Goal: Information Seeking & Learning: Learn about a topic

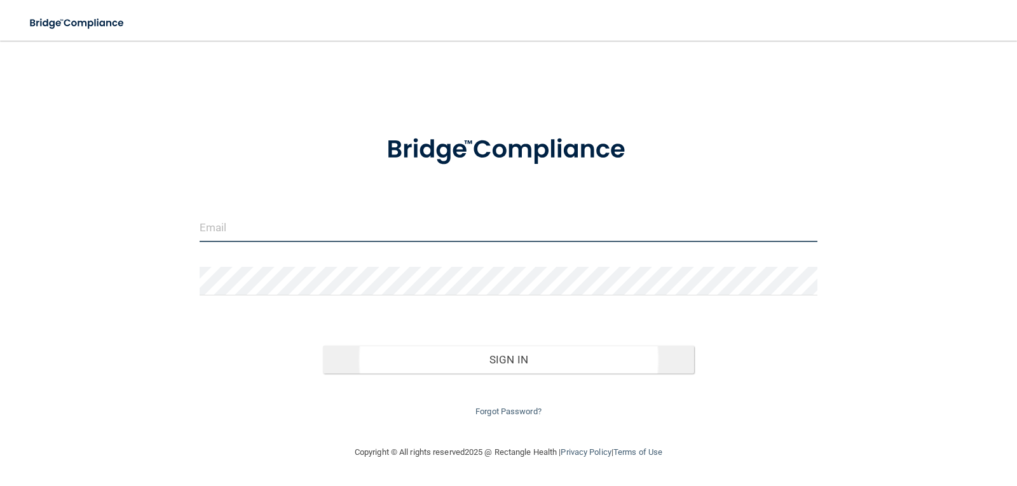
type input "[EMAIL_ADDRESS][DOMAIN_NAME]"
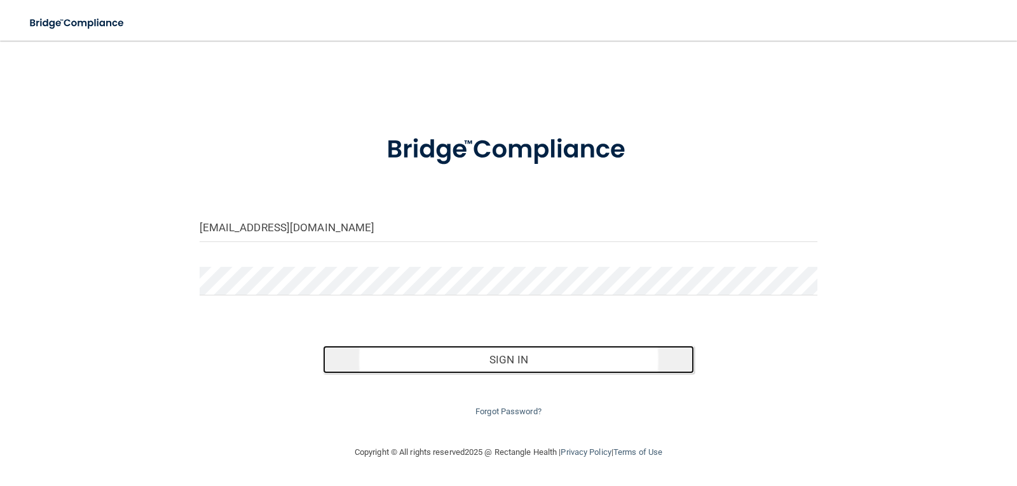
click at [477, 368] on button "Sign In" at bounding box center [508, 360] width 371 height 28
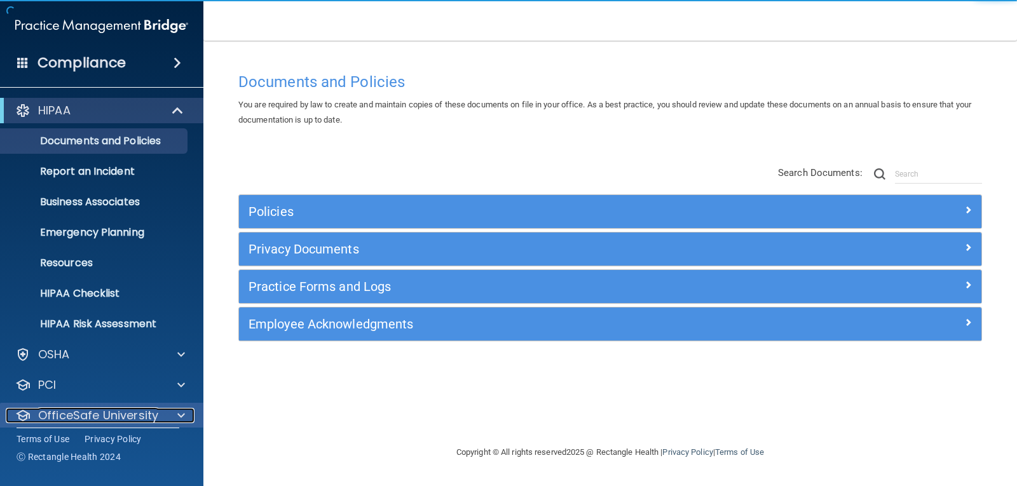
click at [116, 418] on p "OfficeSafe University" at bounding box center [98, 415] width 120 height 15
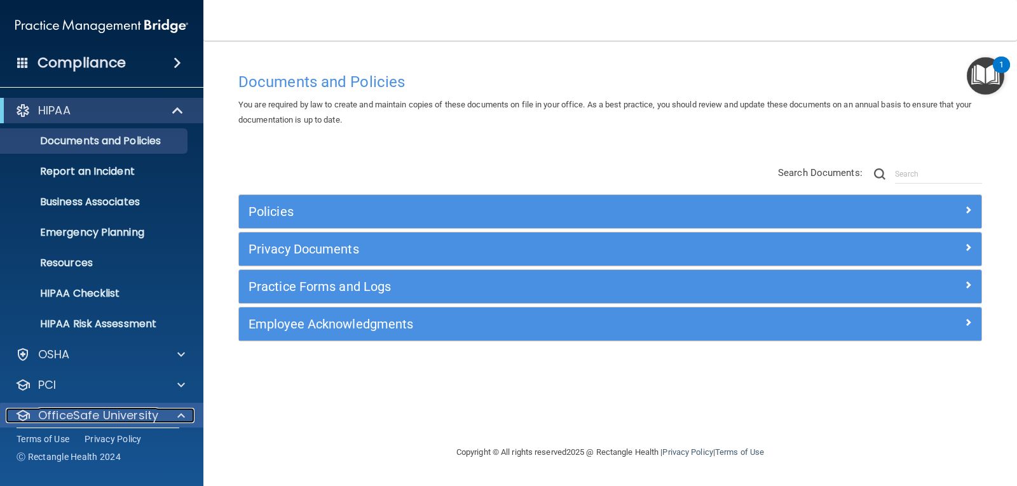
click at [142, 413] on p "OfficeSafe University" at bounding box center [98, 415] width 120 height 15
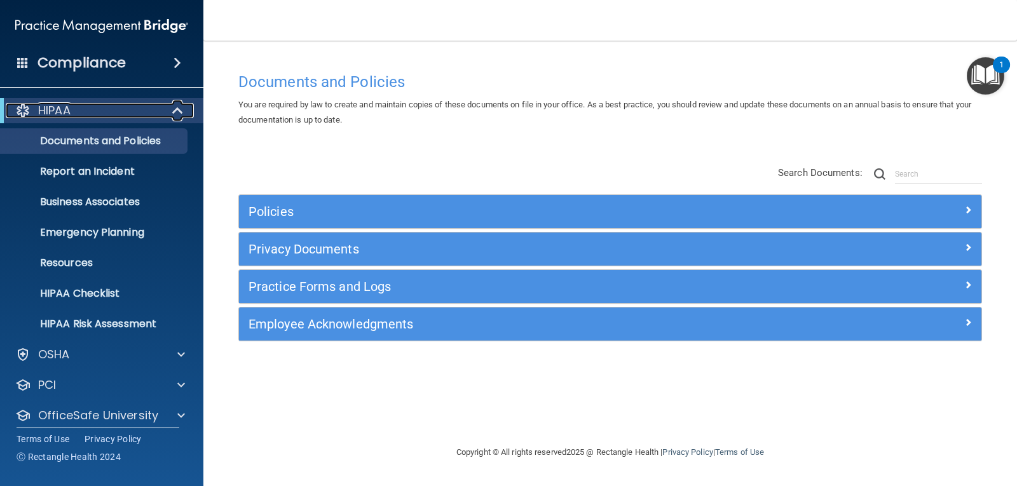
click at [179, 106] on span at bounding box center [179, 110] width 11 height 15
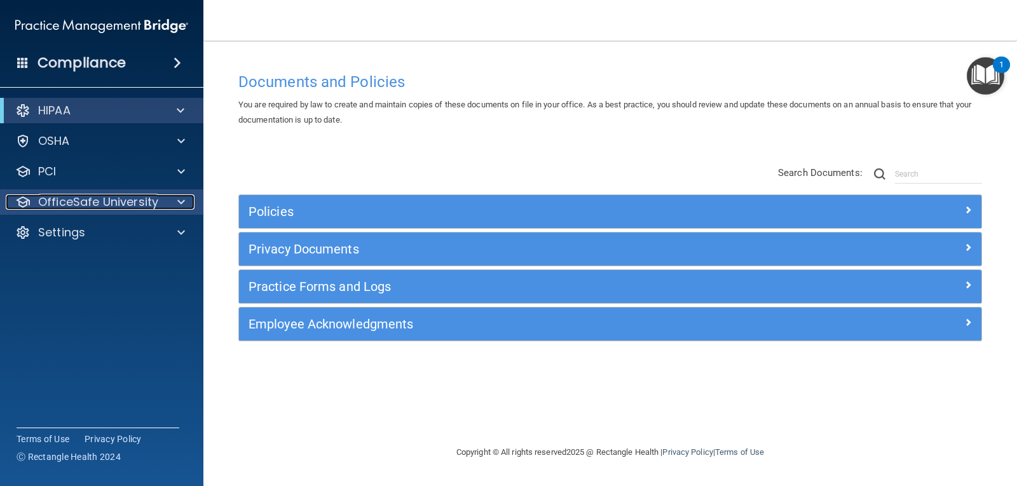
click at [180, 203] on span at bounding box center [181, 202] width 8 height 15
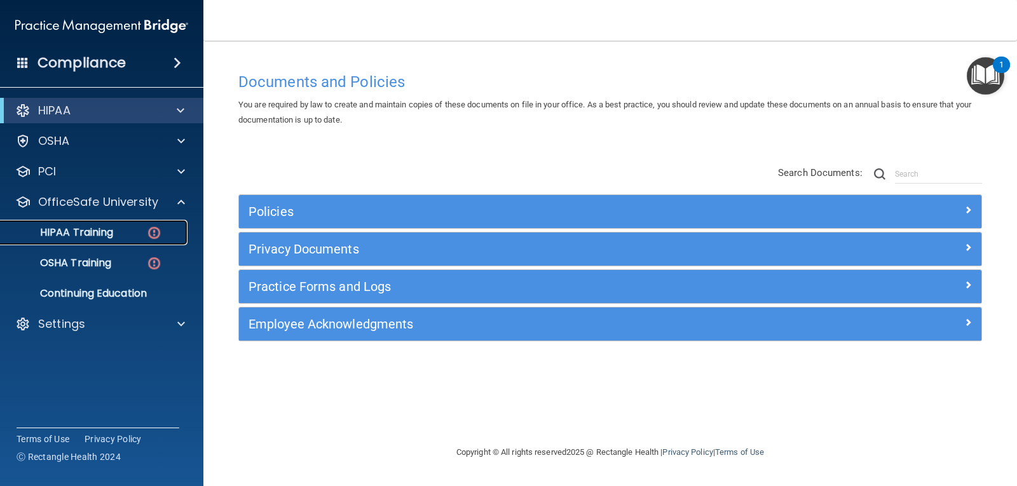
click at [125, 231] on div "HIPAA Training" at bounding box center [95, 232] width 174 height 13
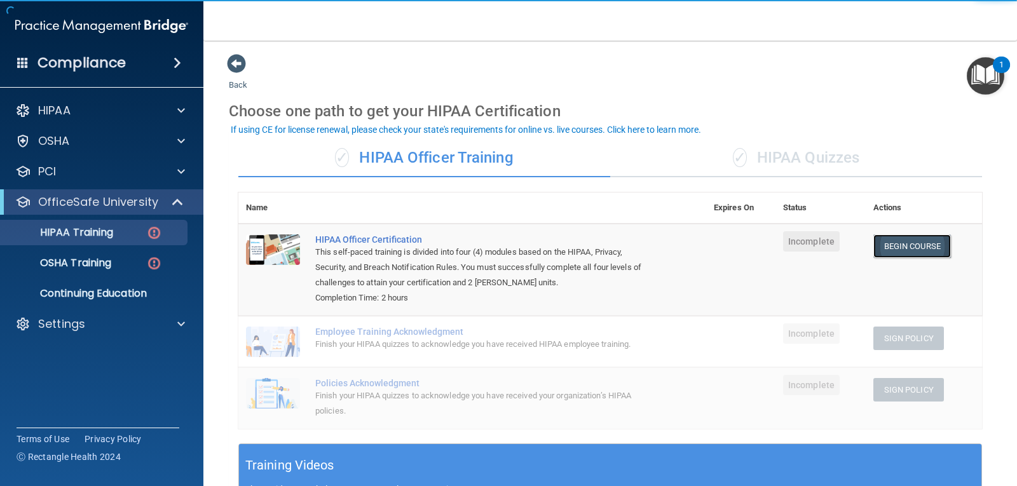
click at [889, 252] on link "Begin Course" at bounding box center [913, 247] width 78 height 24
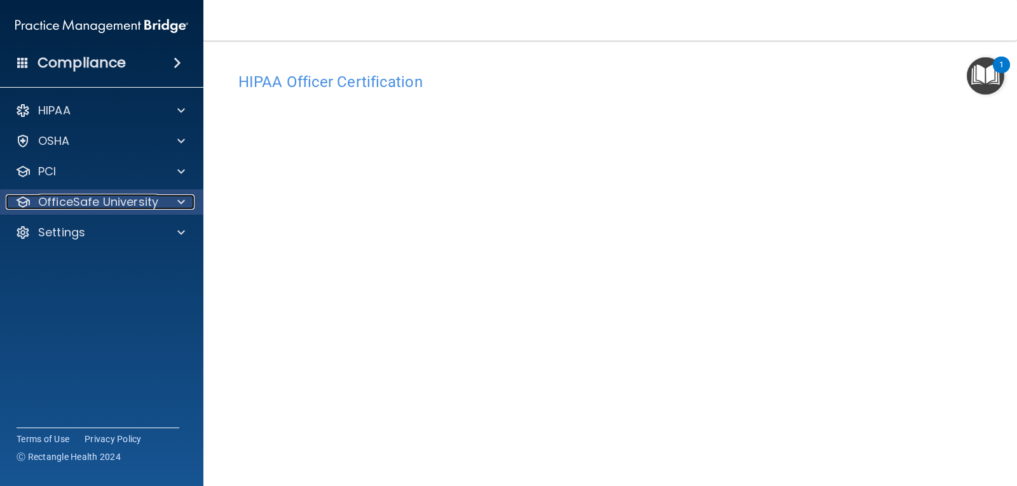
click at [185, 200] on div at bounding box center [179, 202] width 32 height 15
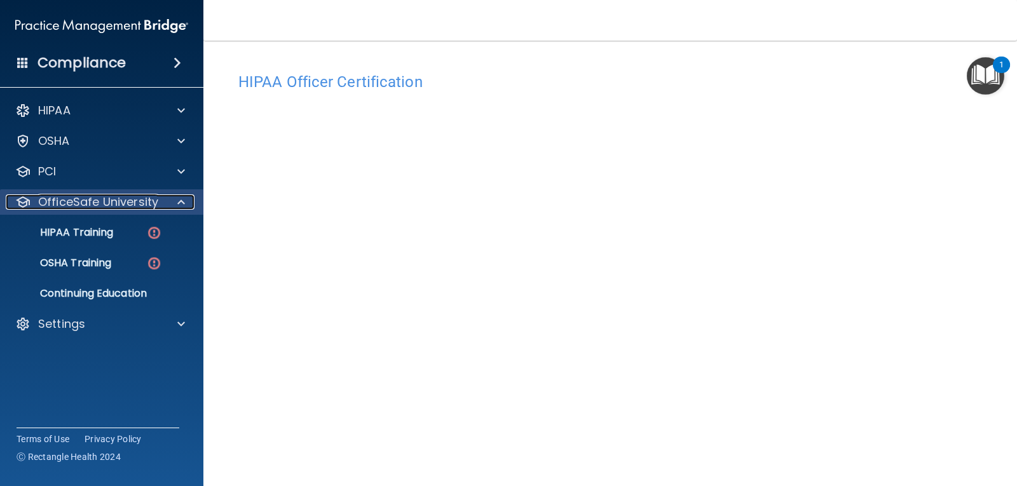
click at [120, 205] on p "OfficeSafe University" at bounding box center [98, 202] width 120 height 15
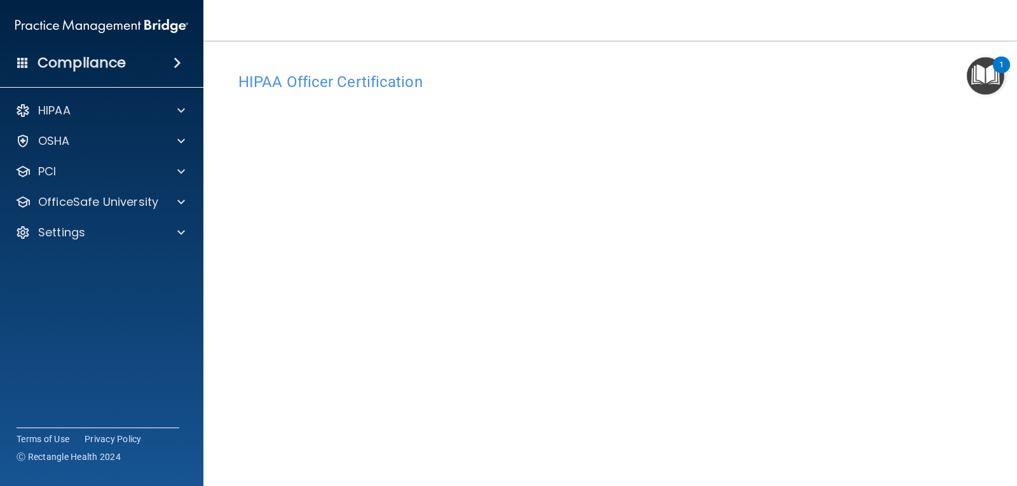
click at [58, 62] on h4 "Compliance" at bounding box center [82, 63] width 88 height 18
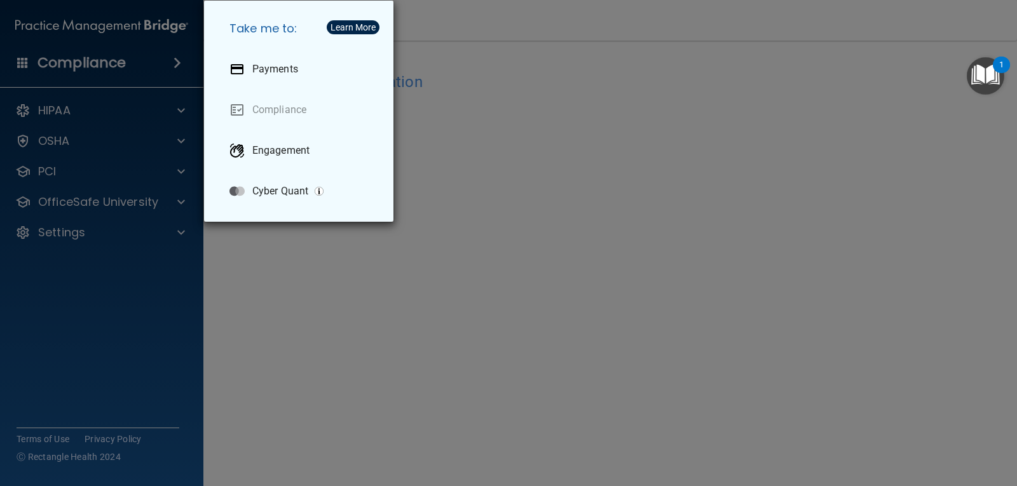
click at [476, 36] on div "Take me to: Payments Compliance Engagement Cyber Quant" at bounding box center [508, 243] width 1017 height 486
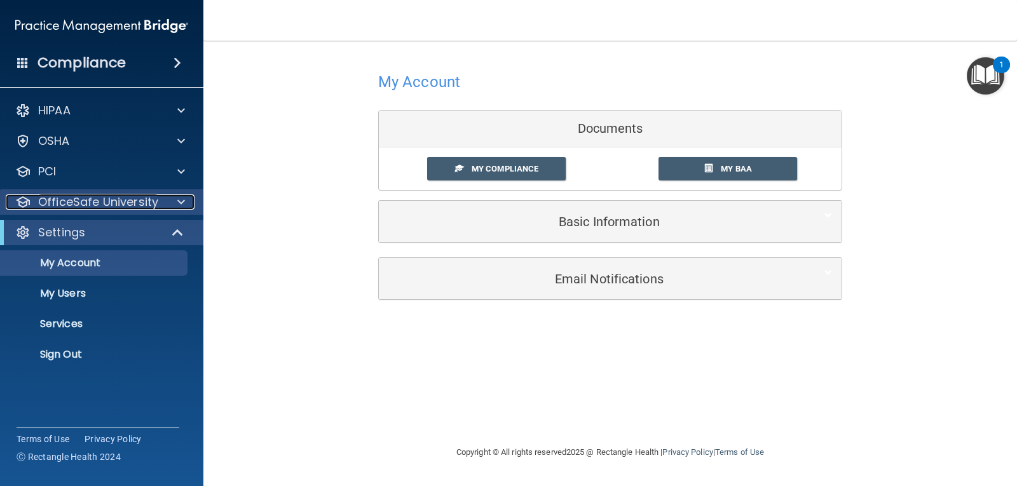
click at [186, 198] on div at bounding box center [179, 202] width 32 height 15
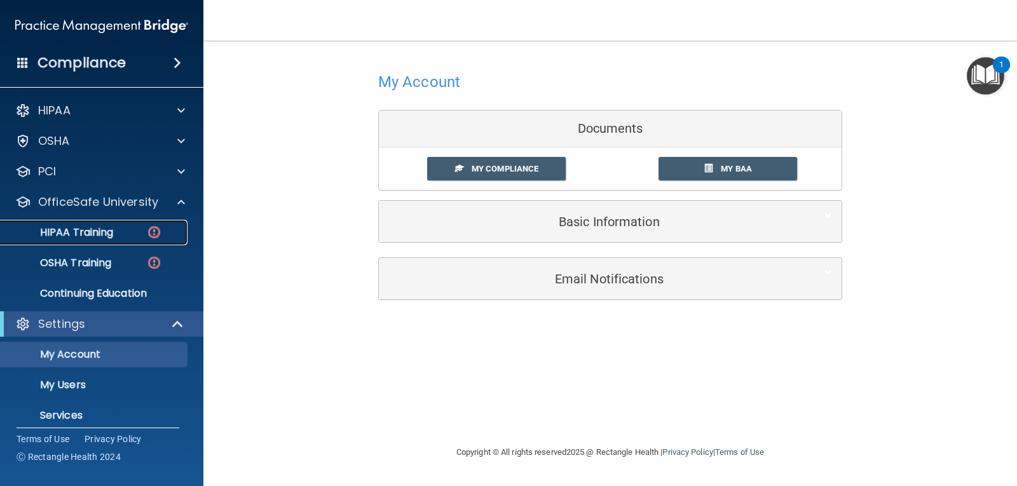
click at [163, 229] on div "HIPAA Training" at bounding box center [95, 232] width 174 height 13
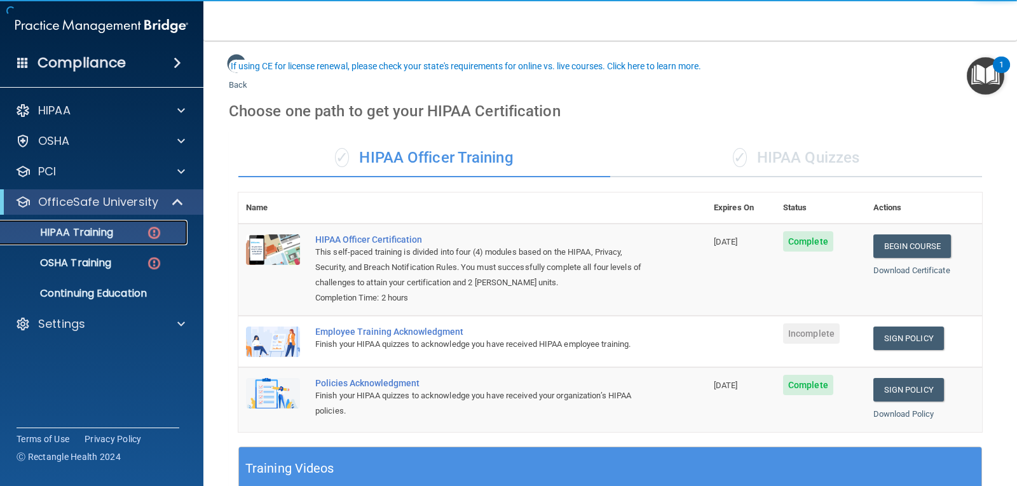
scroll to position [64, 0]
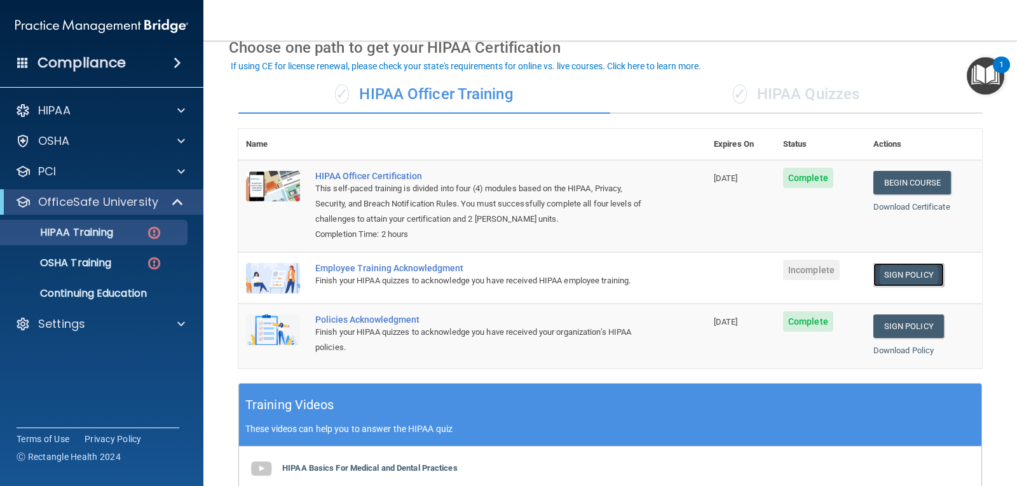
click at [887, 273] on link "Sign Policy" at bounding box center [909, 275] width 71 height 24
click at [893, 274] on link "Sign Policy" at bounding box center [909, 275] width 71 height 24
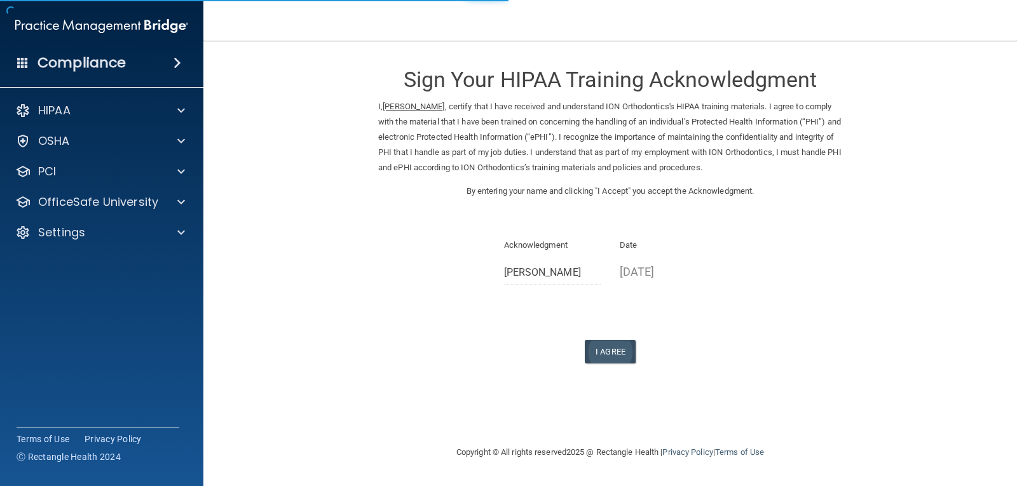
click at [612, 350] on button "I Agree" at bounding box center [610, 352] width 51 height 24
click at [615, 348] on button "I Agree" at bounding box center [610, 352] width 51 height 24
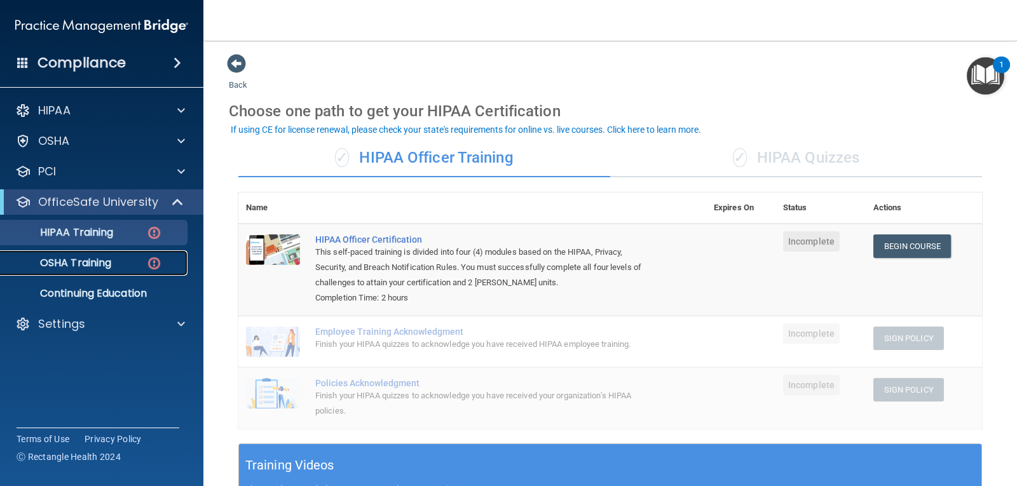
click at [114, 265] on div "OSHA Training" at bounding box center [95, 263] width 174 height 13
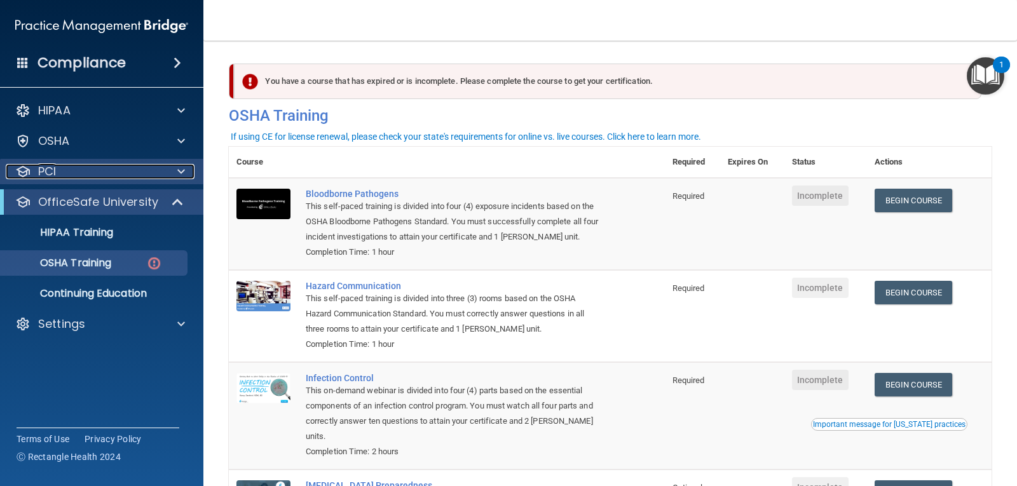
click at [53, 168] on p "PCI" at bounding box center [47, 171] width 18 height 15
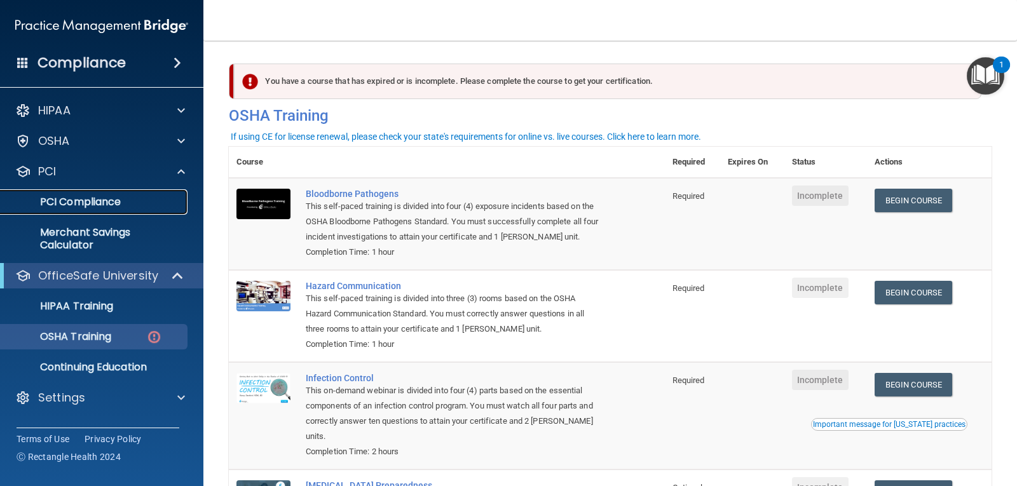
click at [107, 203] on p "PCI Compliance" at bounding box center [95, 202] width 174 height 13
click at [938, 206] on link "Begin Course" at bounding box center [914, 201] width 78 height 24
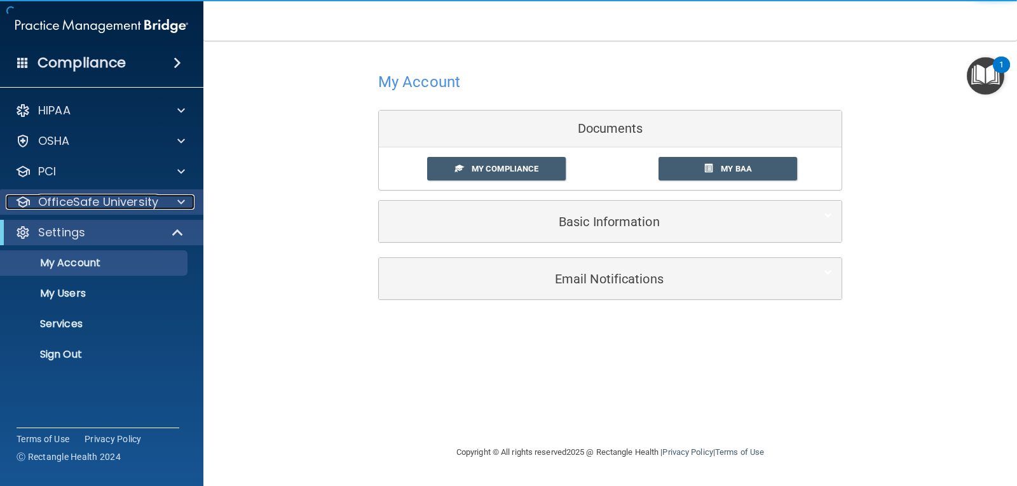
click at [137, 199] on p "OfficeSafe University" at bounding box center [98, 202] width 120 height 15
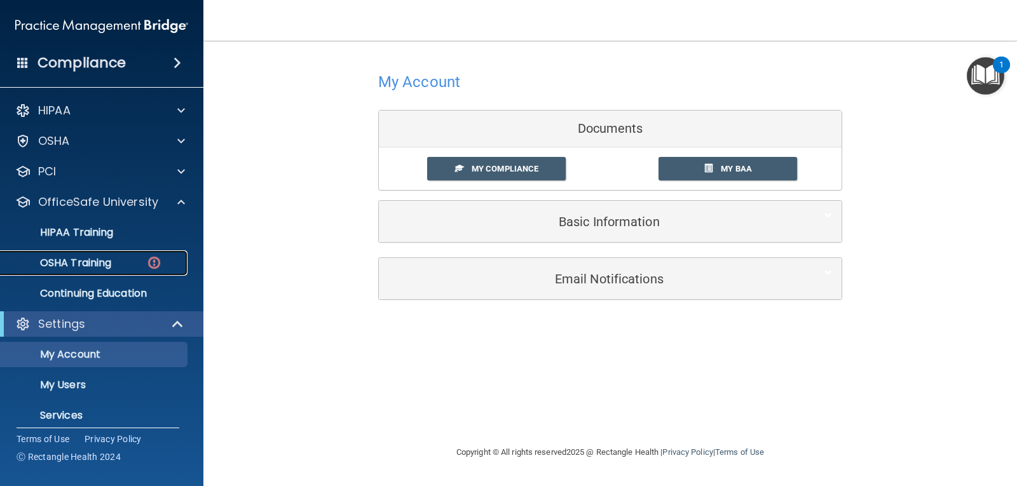
click at [120, 259] on div "OSHA Training" at bounding box center [95, 263] width 174 height 13
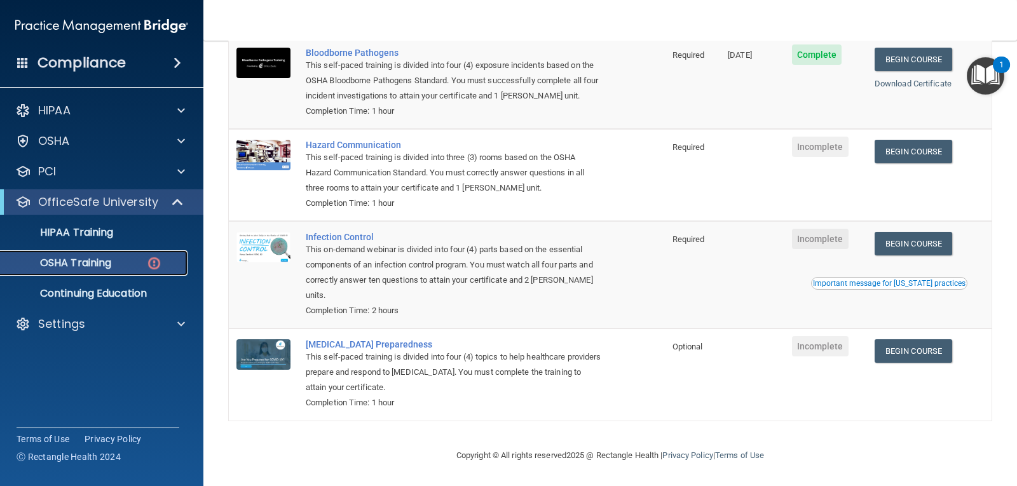
scroll to position [17, 0]
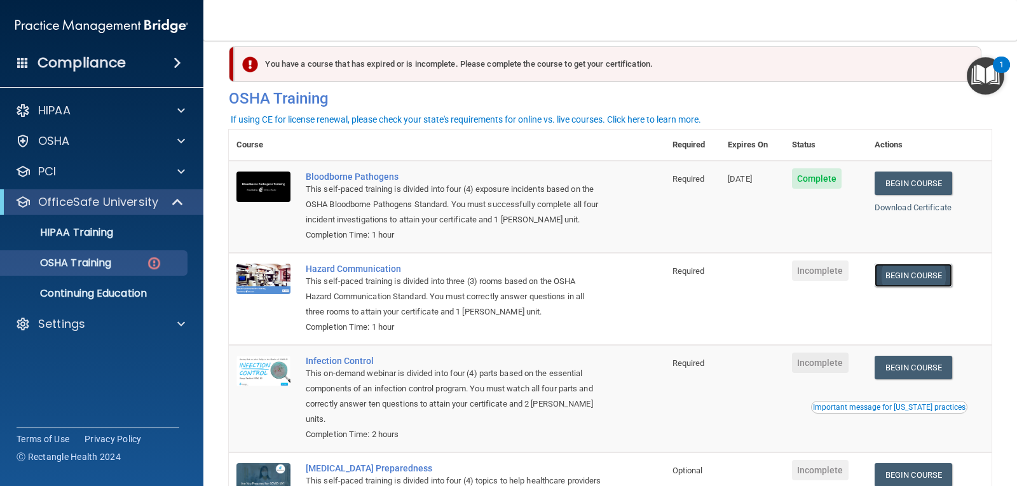
click at [901, 279] on link "Begin Course" at bounding box center [914, 276] width 78 height 24
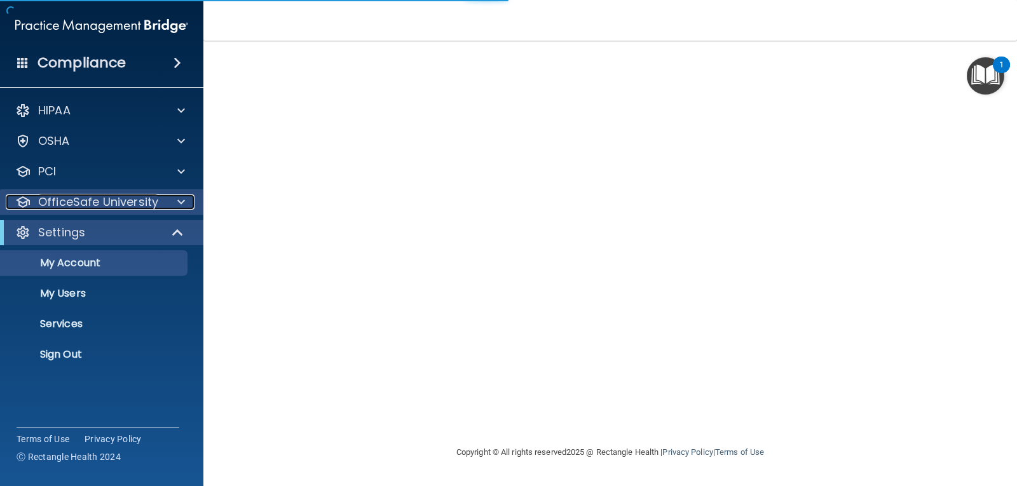
click at [88, 206] on p "OfficeSafe University" at bounding box center [98, 202] width 120 height 15
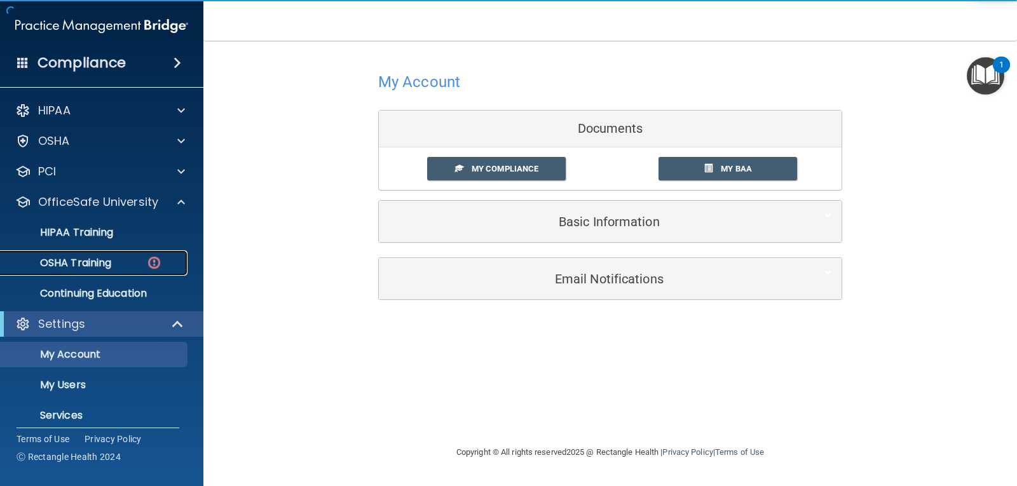
click at [124, 261] on div "OSHA Training" at bounding box center [95, 263] width 174 height 13
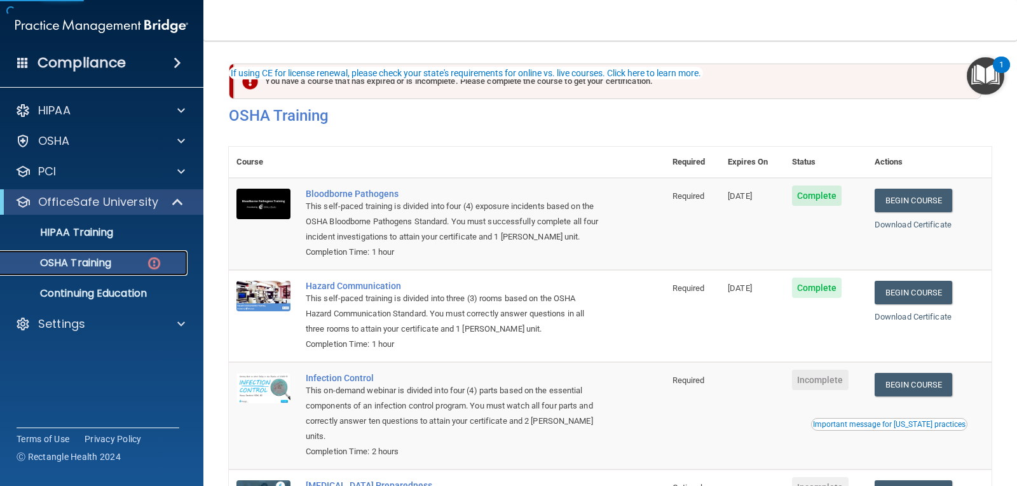
scroll to position [64, 0]
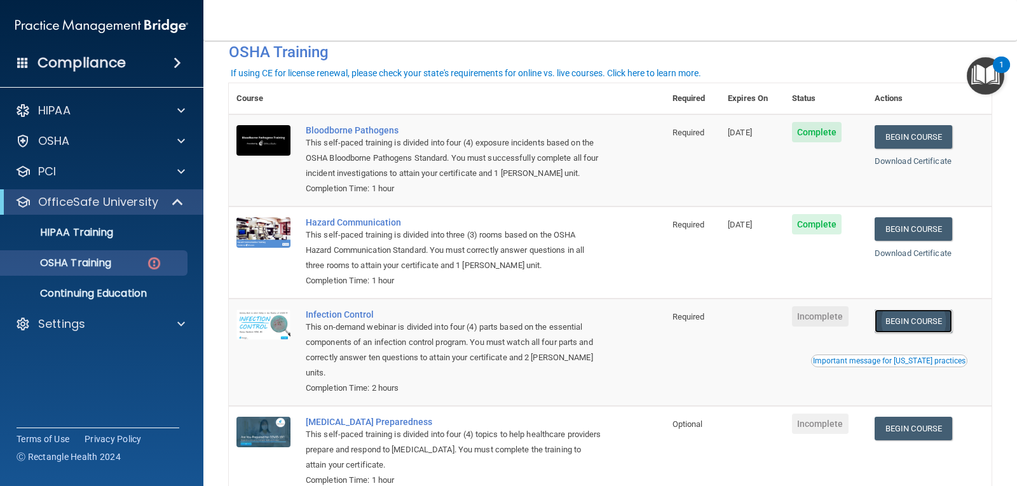
click at [949, 320] on link "Begin Course" at bounding box center [914, 322] width 78 height 24
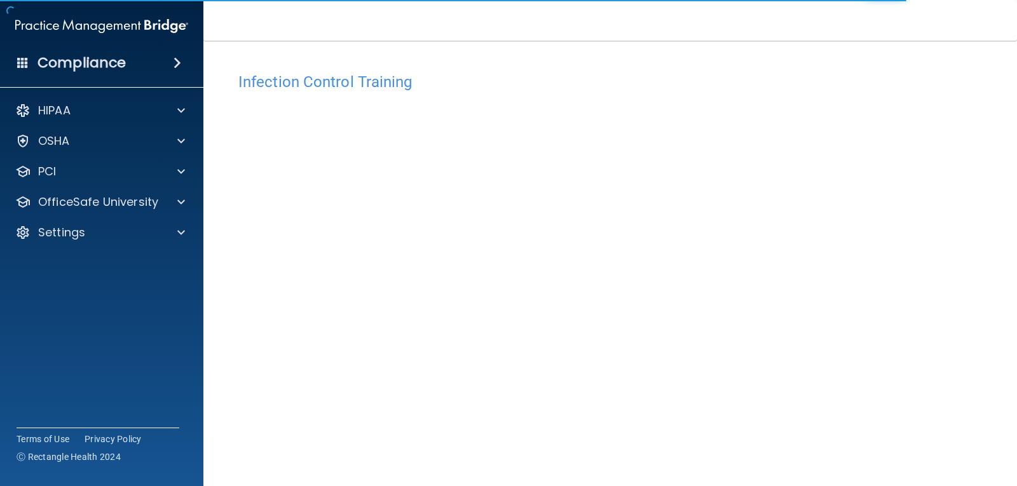
scroll to position [58, 0]
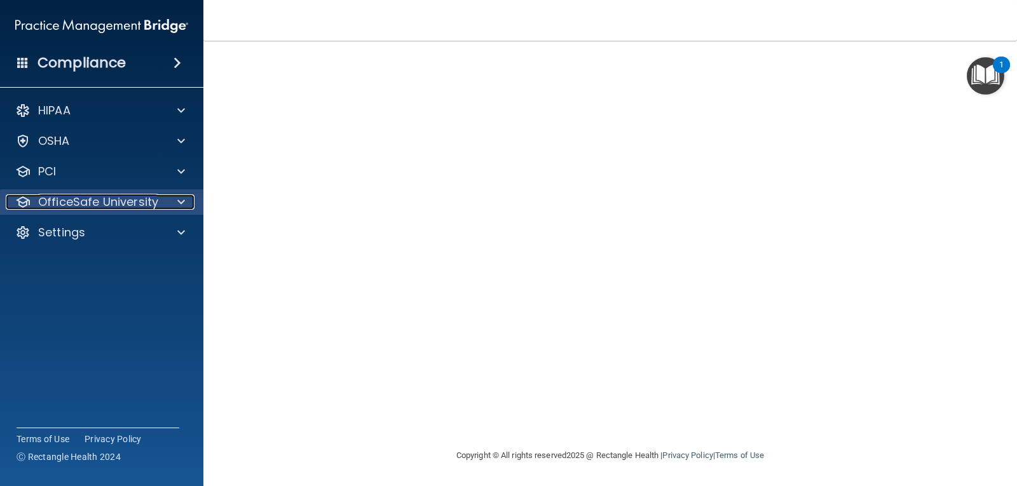
click at [106, 205] on p "OfficeSafe University" at bounding box center [98, 202] width 120 height 15
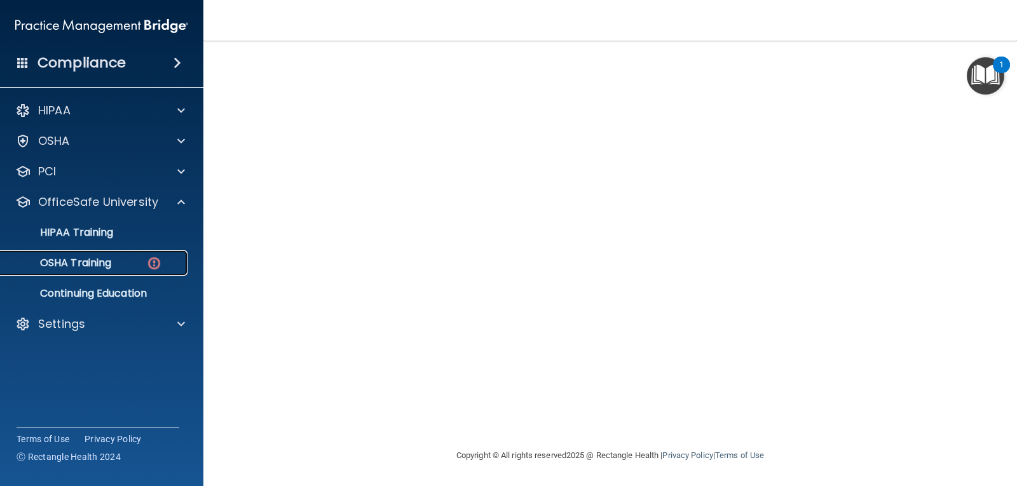
click at [122, 268] on div "OSHA Training" at bounding box center [95, 263] width 174 height 13
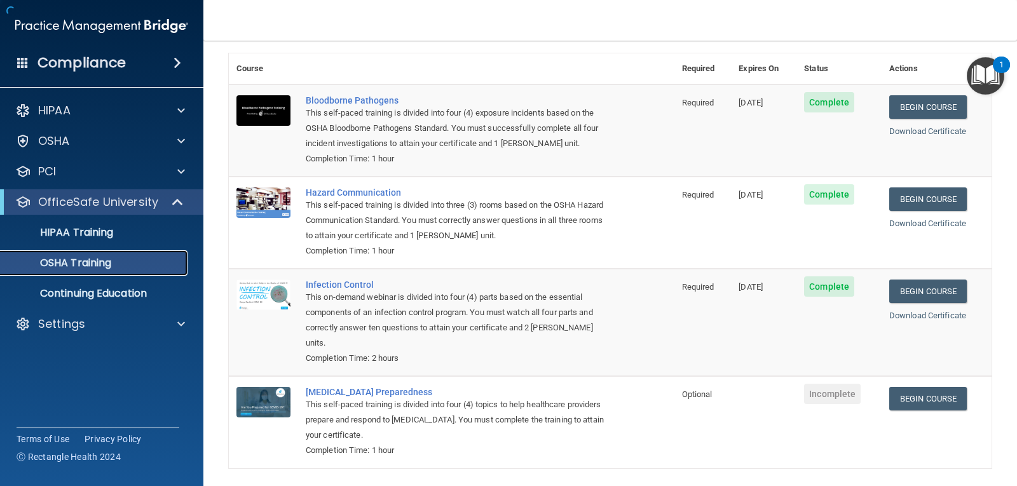
scroll to position [109, 0]
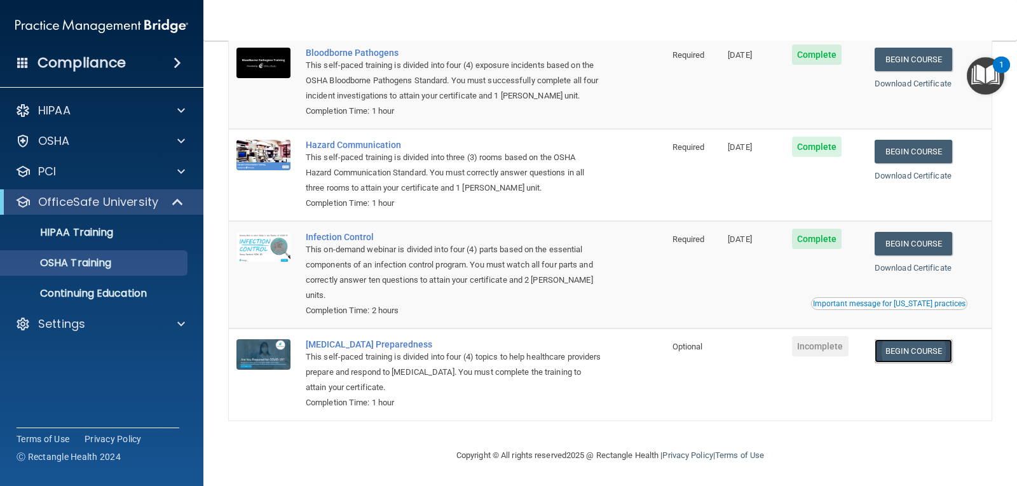
click at [888, 353] on link "Begin Course" at bounding box center [914, 352] width 78 height 24
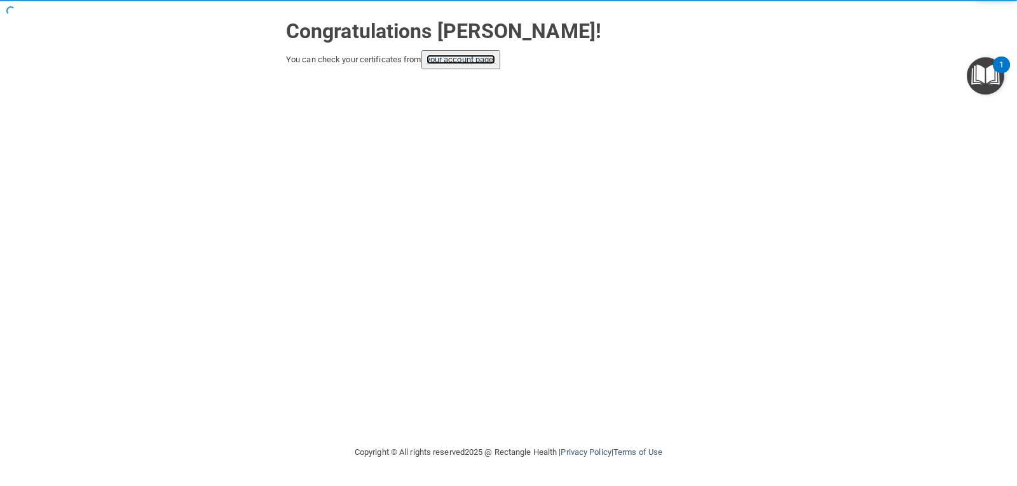
click at [478, 62] on link "your account page!" at bounding box center [461, 60] width 69 height 10
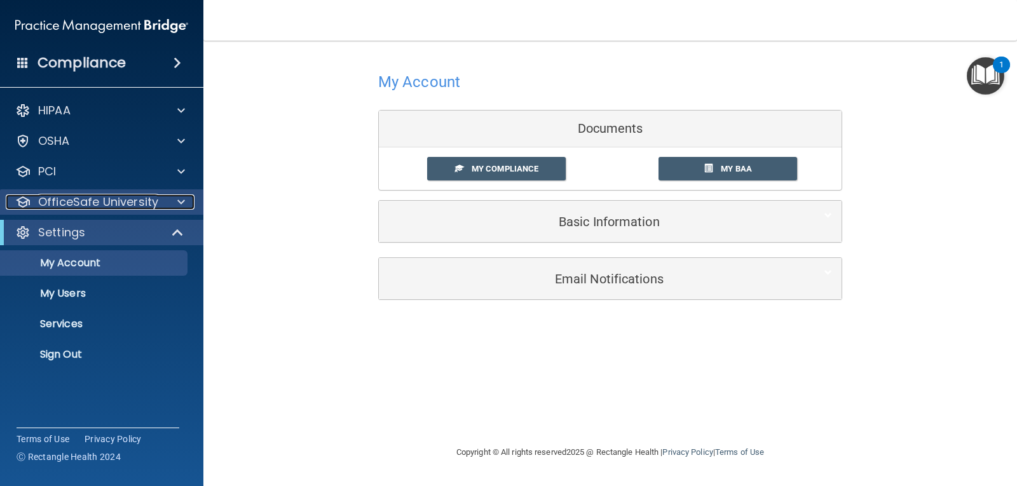
click at [80, 195] on p "OfficeSafe University" at bounding box center [98, 202] width 120 height 15
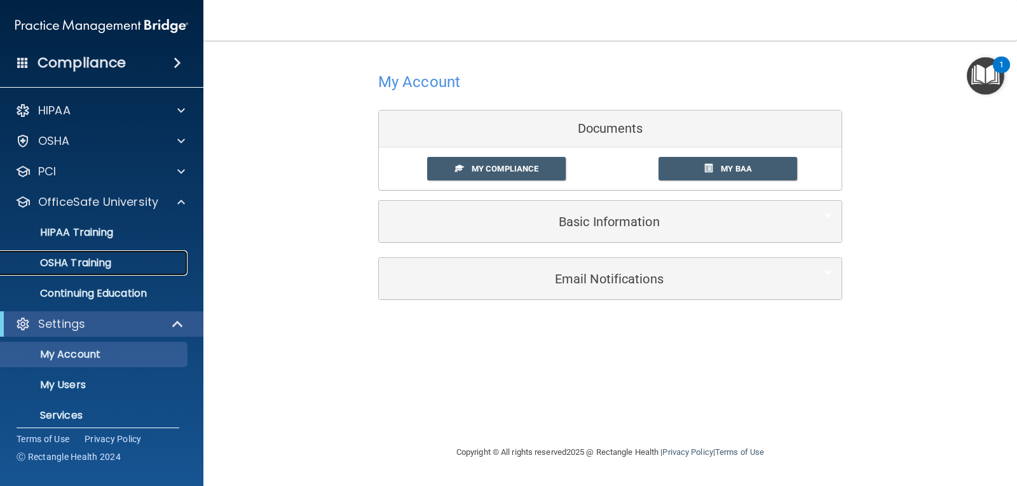
click at [88, 251] on link "OSHA Training" at bounding box center [87, 263] width 200 height 25
